Goal: Task Accomplishment & Management: Manage account settings

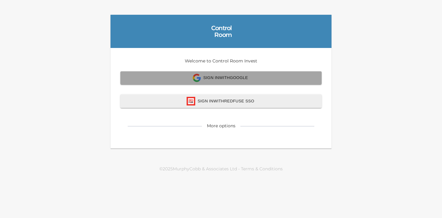
click at [243, 75] on span "Sign In with Google" at bounding box center [221, 78] width 188 height 8
click at [249, 74] on span "Sign In with Google" at bounding box center [221, 78] width 188 height 8
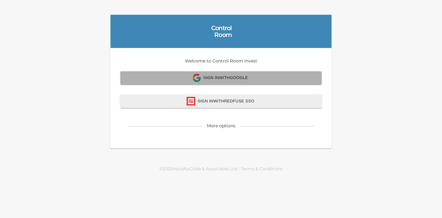
click at [201, 77] on span "Sign In with Google" at bounding box center [221, 78] width 188 height 8
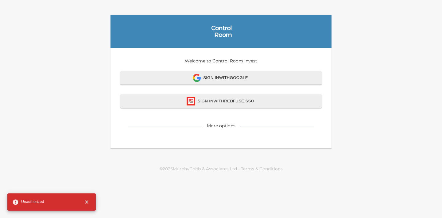
click at [86, 202] on icon "close" at bounding box center [86, 201] width 6 height 6
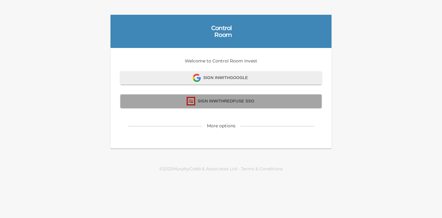
click at [214, 107] on button "Sign In with Redfuse SSO" at bounding box center [220, 100] width 201 height 13
